Goal: Find specific page/section: Find specific page/section

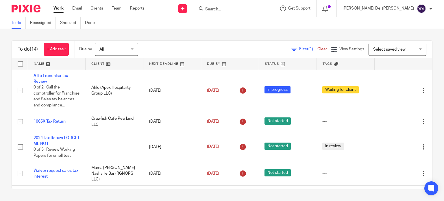
click at [257, 10] on input "Search" at bounding box center [231, 9] width 52 height 5
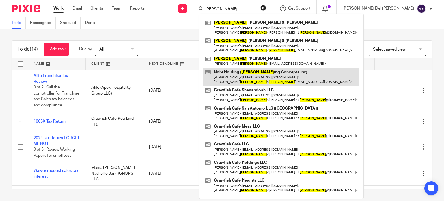
type input "nguyen"
click at [279, 75] on link at bounding box center [282, 77] width 156 height 18
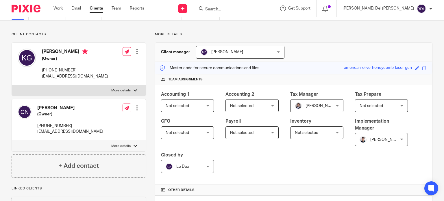
scroll to position [29, 0]
click at [58, 8] on link "Work" at bounding box center [58, 8] width 9 height 6
